Goal: Task Accomplishment & Management: Complete application form

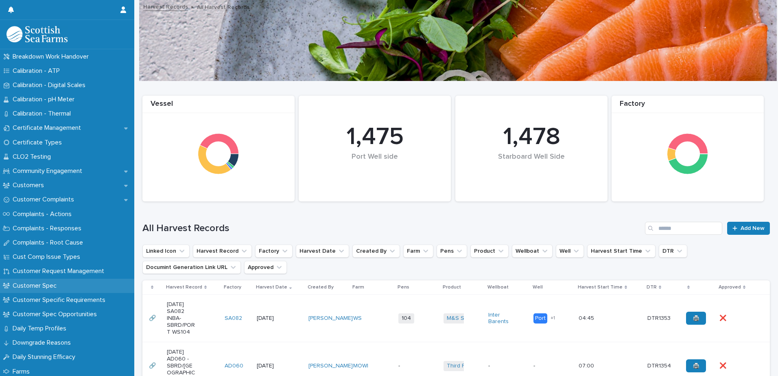
scroll to position [372, 0]
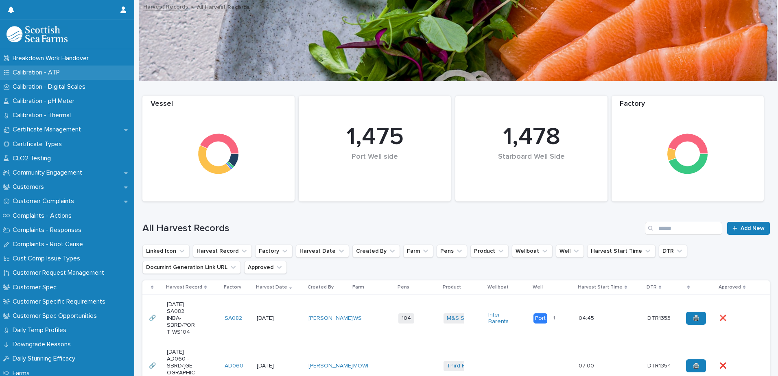
click at [65, 74] on p "Calibration - ATP" at bounding box center [37, 73] width 57 height 8
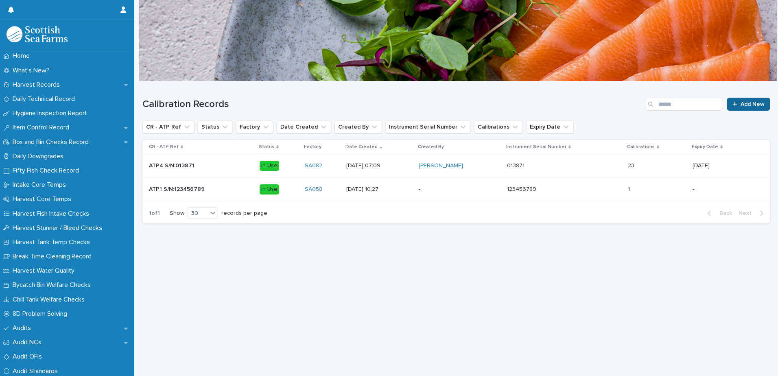
click at [727, 98] on link "Add New" at bounding box center [748, 104] width 43 height 13
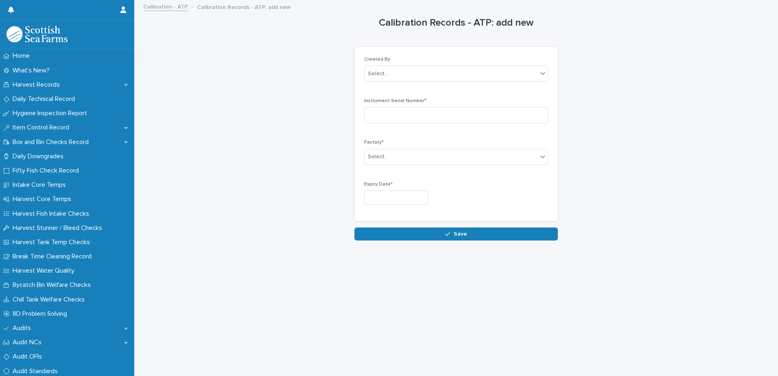
click at [463, 64] on div "Created By Select..." at bounding box center [456, 73] width 184 height 32
click at [463, 68] on div "Select..." at bounding box center [450, 73] width 173 height 13
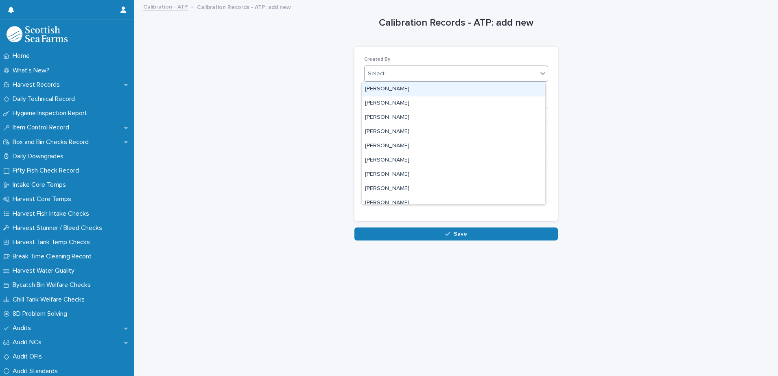
click at [463, 68] on div "Select..." at bounding box center [450, 73] width 173 height 13
type input "***"
click at [410, 87] on div "[PERSON_NAME]" at bounding box center [453, 89] width 183 height 14
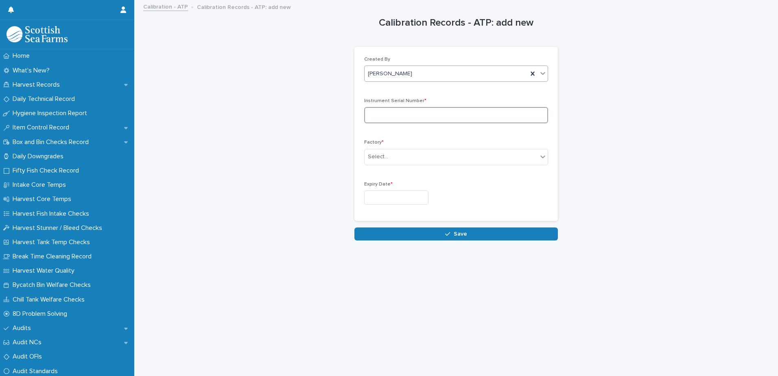
click at [416, 118] on input at bounding box center [456, 115] width 184 height 16
type input "******"
click at [427, 161] on div "Select..." at bounding box center [450, 156] width 173 height 13
click at [413, 213] on div "SA082" at bounding box center [453, 215] width 183 height 14
click at [412, 191] on input "text" at bounding box center [396, 197] width 64 height 14
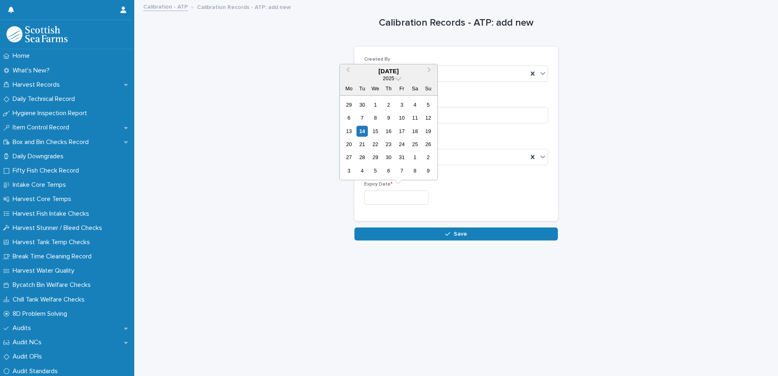
click at [525, 38] on div "Calibration Records - ATP: add new Loading... Saving… Loading... Saving… Loadin…" at bounding box center [455, 121] width 203 height 240
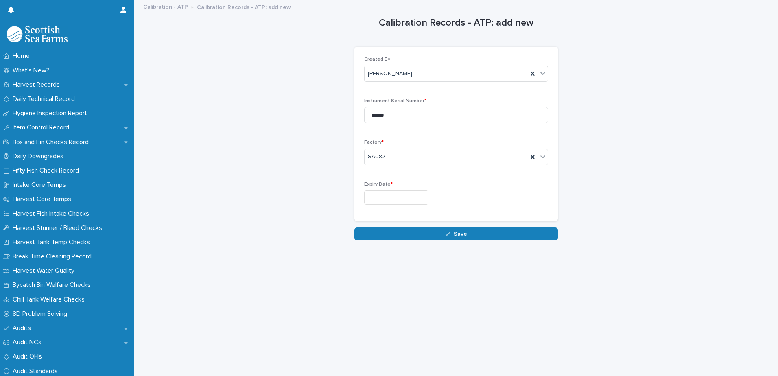
click at [386, 196] on input "text" at bounding box center [396, 197] width 64 height 14
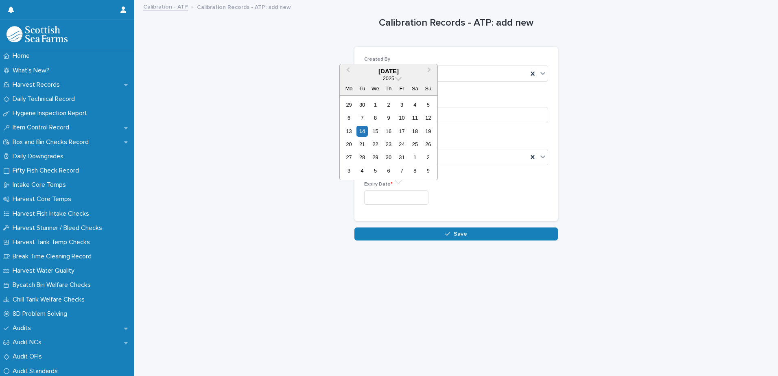
click at [276, 197] on div "Calibration Records - ATP: add new Loading... Saving… Loading... Saving… Loadin…" at bounding box center [455, 121] width 627 height 240
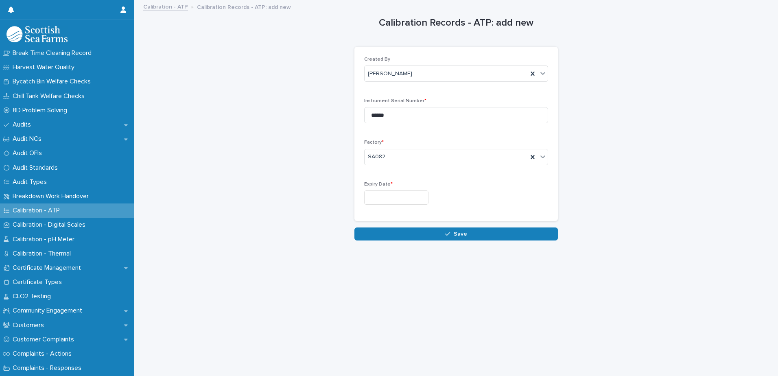
scroll to position [6, 0]
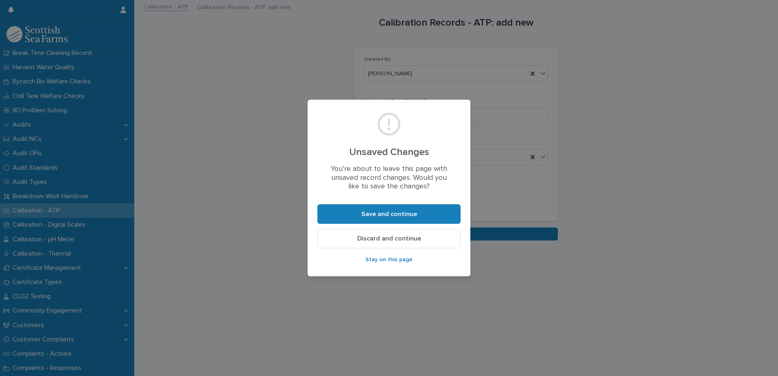
click at [384, 244] on button "Discard and continue" at bounding box center [388, 239] width 143 height 20
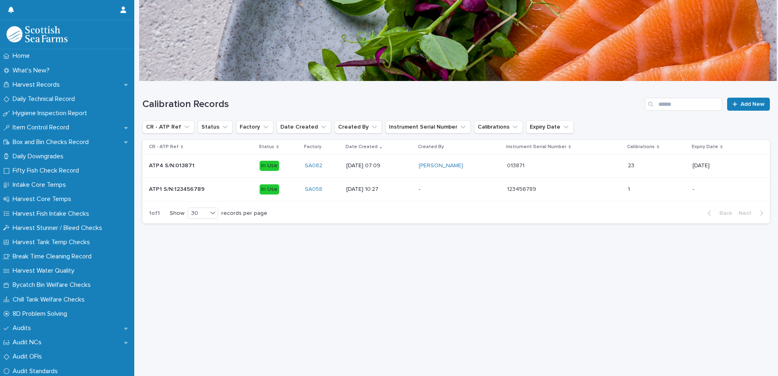
click at [378, 240] on div "Loading... Saving… Loading... Saving… Calibration Records Add New CR - ATP Ref …" at bounding box center [455, 218] width 635 height 274
click at [660, 169] on p at bounding box center [657, 165] width 58 height 7
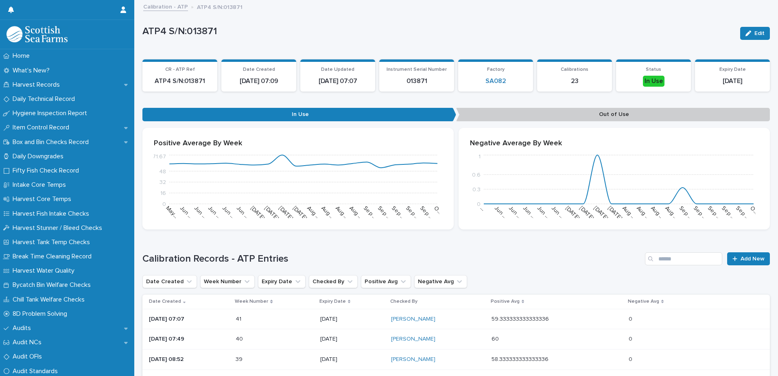
drag, startPoint x: 745, startPoint y: 257, endPoint x: 772, endPoint y: 264, distance: 28.7
click at [745, 257] on span "Add New" at bounding box center [752, 259] width 24 height 6
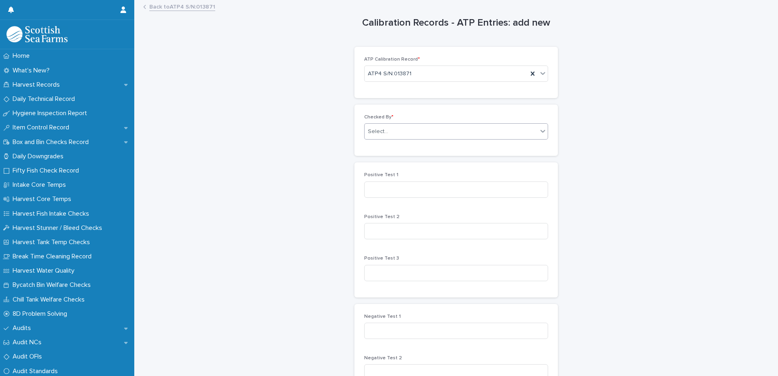
click at [416, 134] on div "Select..." at bounding box center [450, 131] width 173 height 13
click at [416, 131] on div "Select..." at bounding box center [450, 131] width 173 height 13
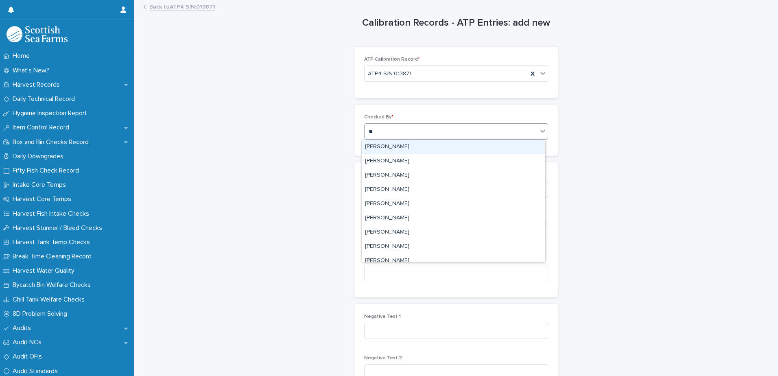
type input "***"
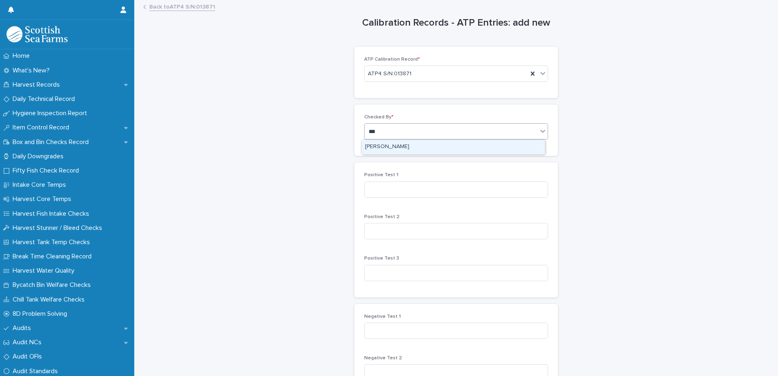
click at [470, 150] on div "[PERSON_NAME]" at bounding box center [453, 147] width 183 height 14
click at [452, 189] on input at bounding box center [456, 189] width 184 height 16
type input "**"
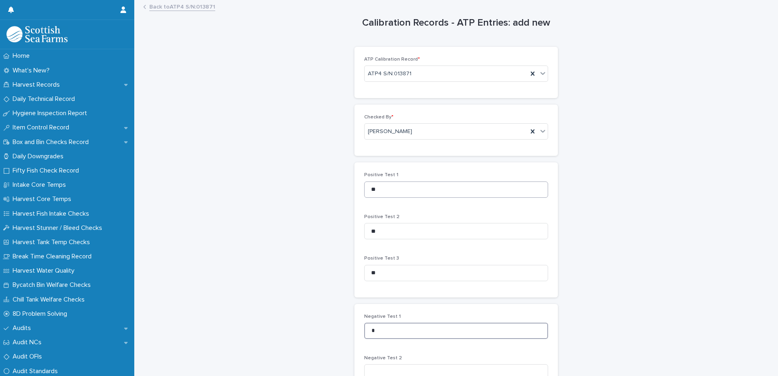
type input "*"
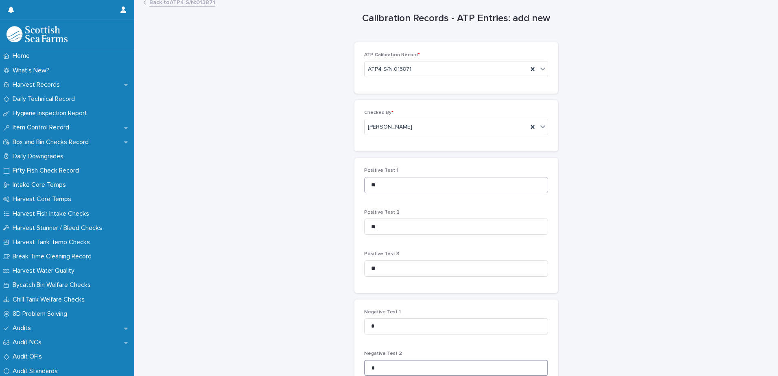
type input "*"
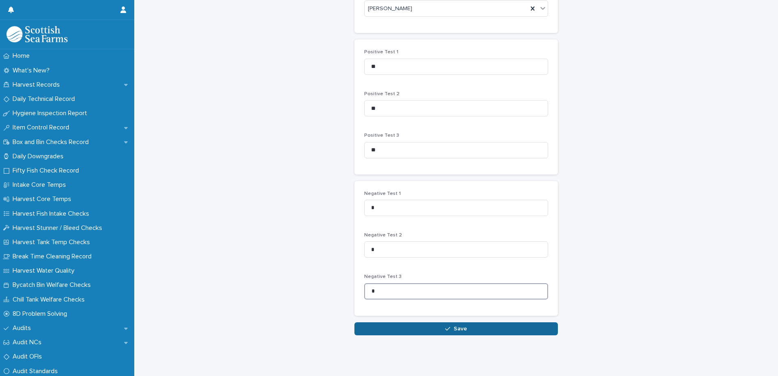
type input "*"
click at [420, 322] on button "Save" at bounding box center [455, 328] width 203 height 13
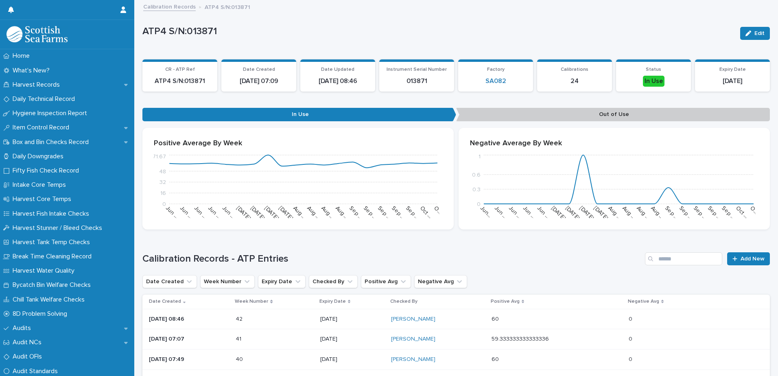
click at [621, 260] on h1 "Calibration Records - ATP Entries" at bounding box center [391, 259] width 499 height 12
click at [50, 82] on p "Harvest Records" at bounding box center [37, 85] width 57 height 8
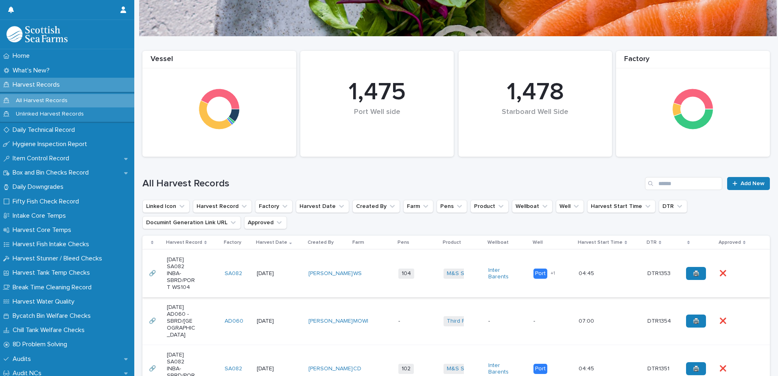
scroll to position [81, 0]
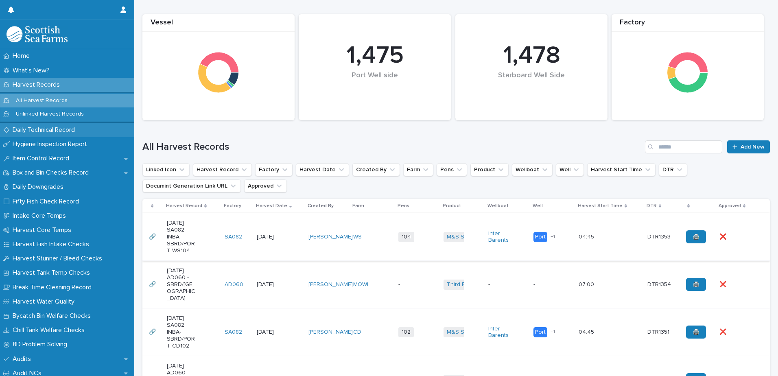
click at [76, 129] on p "Daily Technical Record" at bounding box center [45, 130] width 72 height 8
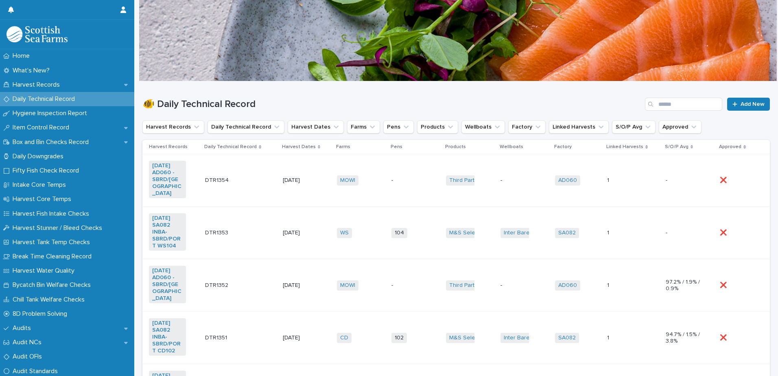
click at [374, 242] on td "WS + 0" at bounding box center [360, 233] width 54 height 52
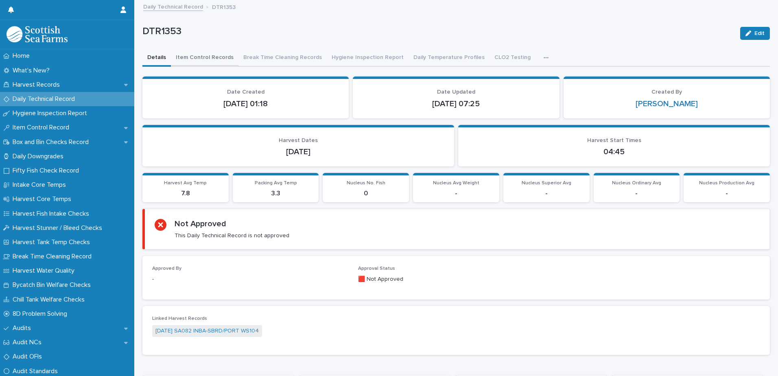
click at [184, 53] on button "Item Control Records" at bounding box center [205, 58] width 68 height 17
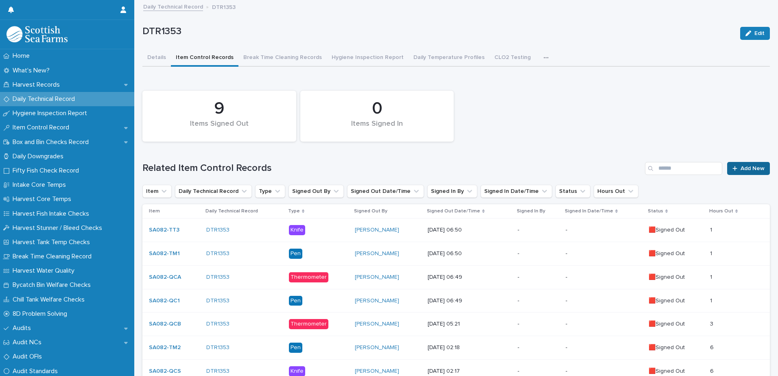
click at [737, 162] on link "Add New" at bounding box center [748, 168] width 43 height 13
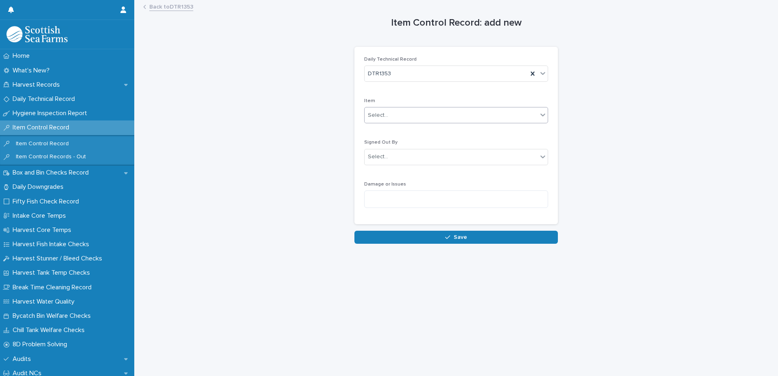
click at [395, 113] on div "Select..." at bounding box center [450, 115] width 173 height 13
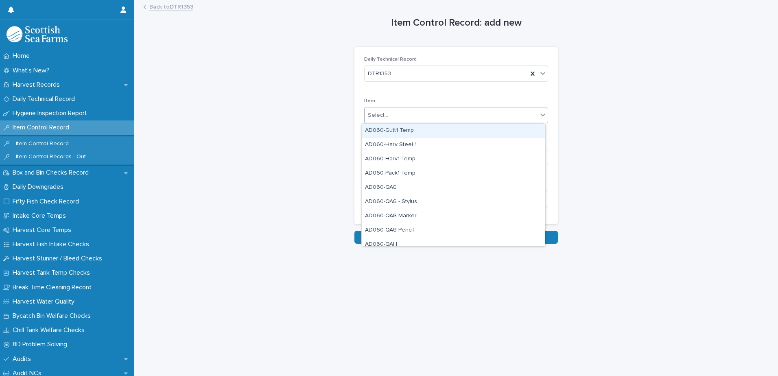
click at [395, 113] on div "Select..." at bounding box center [450, 115] width 173 height 13
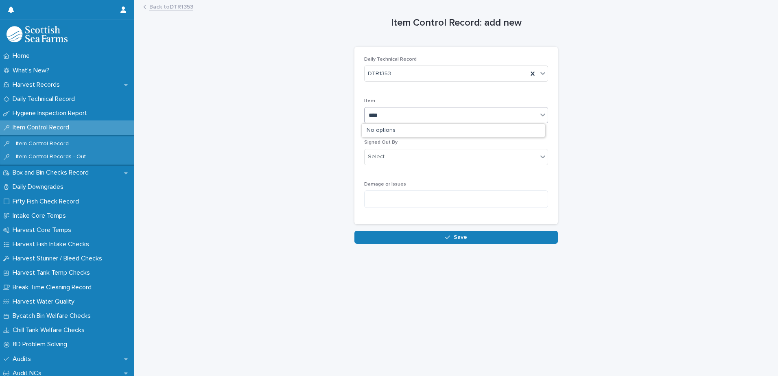
type input "***"
click at [408, 129] on div "SA082-QC2" at bounding box center [453, 131] width 183 height 14
click at [410, 150] on div "Select..." at bounding box center [456, 157] width 184 height 16
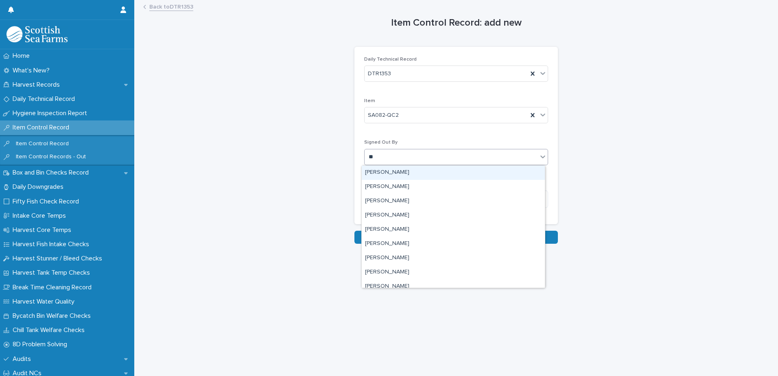
type input "***"
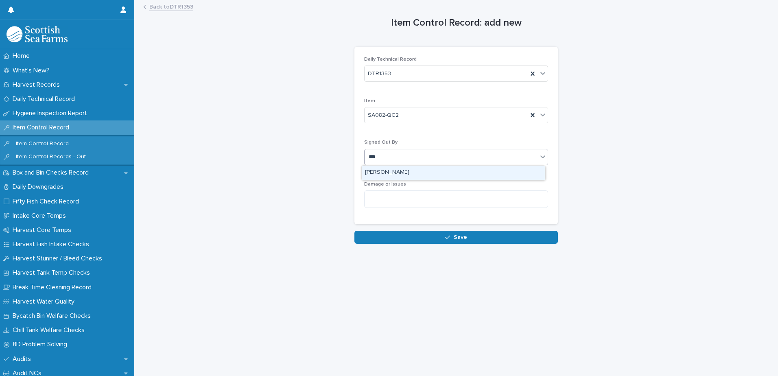
click at [397, 173] on div "[PERSON_NAME]" at bounding box center [453, 173] width 183 height 14
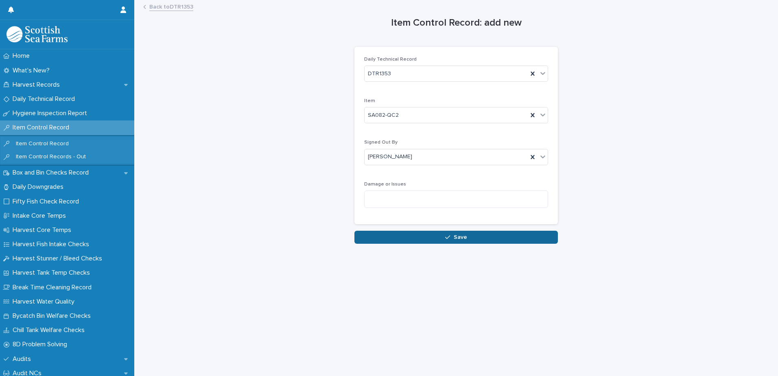
click at [421, 233] on button "Save" at bounding box center [455, 237] width 203 height 13
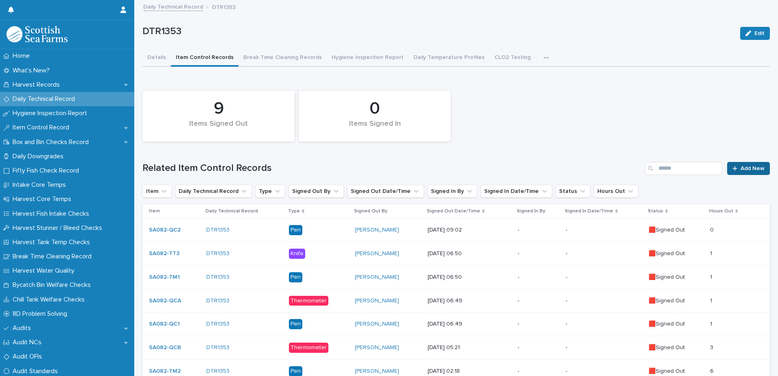
click at [744, 174] on link "Add New" at bounding box center [748, 168] width 43 height 13
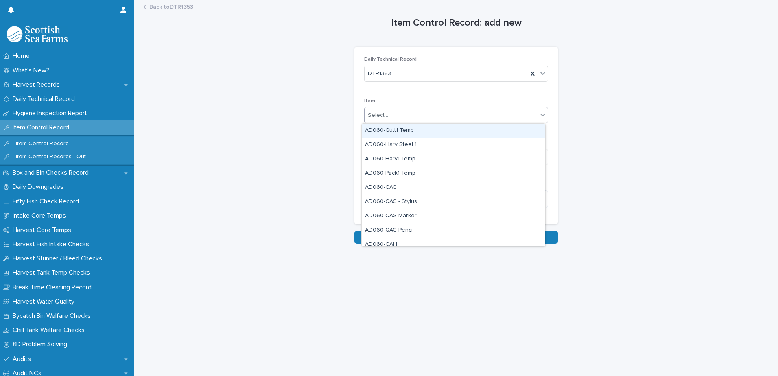
click at [390, 110] on div "Select..." at bounding box center [450, 115] width 173 height 13
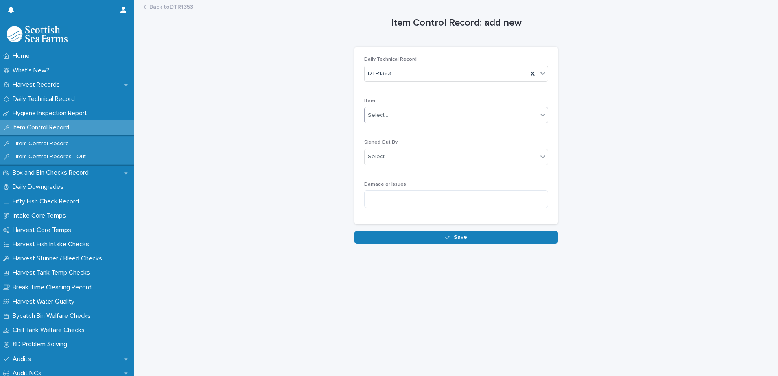
click at [391, 110] on div "Select..." at bounding box center [450, 115] width 173 height 13
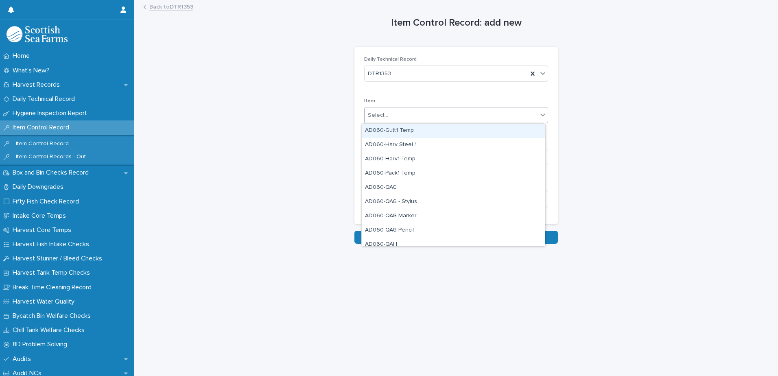
click at [392, 110] on div "Select..." at bounding box center [450, 115] width 173 height 13
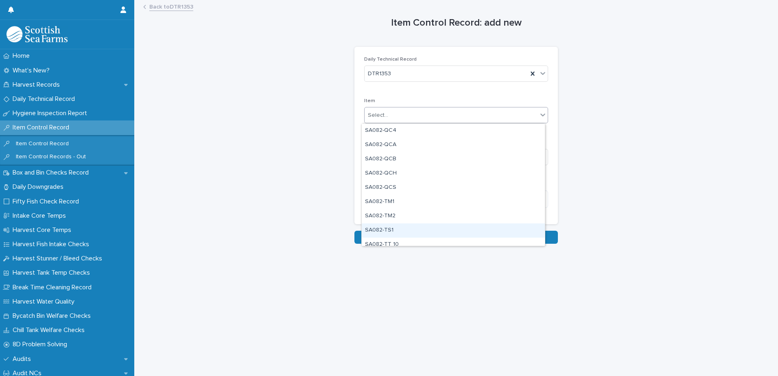
drag, startPoint x: 391, startPoint y: 231, endPoint x: 394, endPoint y: 226, distance: 6.4
click at [393, 229] on div "SA082-TS1" at bounding box center [453, 230] width 183 height 14
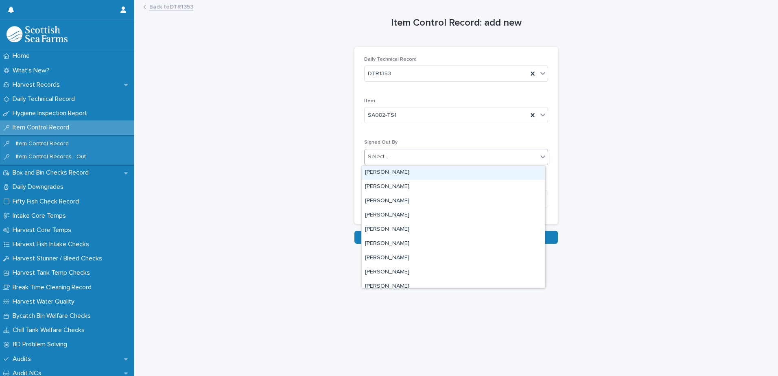
click at [411, 150] on div "Select..." at bounding box center [456, 157] width 184 height 16
click at [409, 150] on div "Select..." at bounding box center [456, 157] width 184 height 16
type input "***"
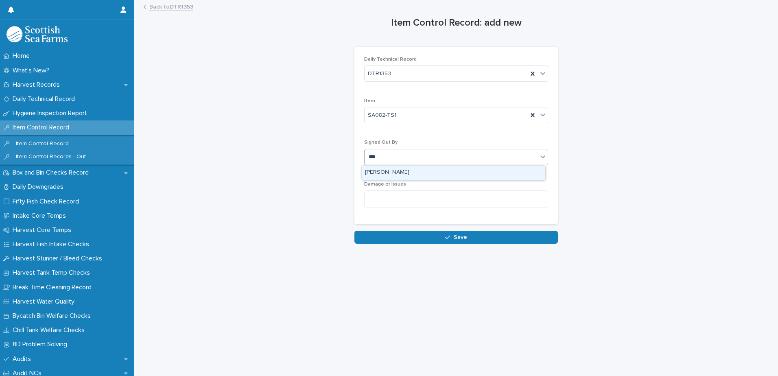
click at [411, 169] on div "[PERSON_NAME]" at bounding box center [453, 173] width 183 height 14
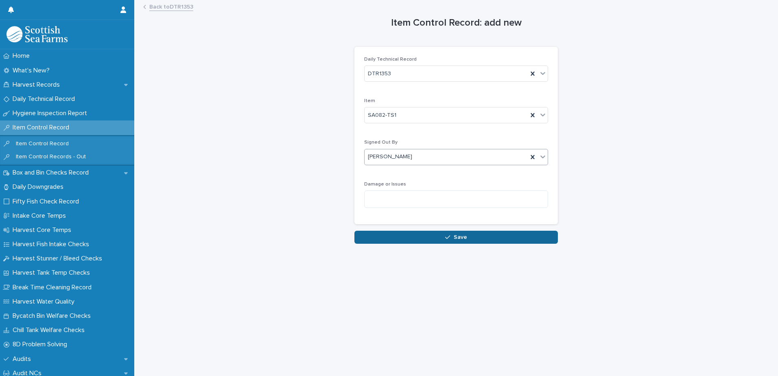
click at [446, 238] on icon "button" at bounding box center [447, 237] width 5 height 6
